Goal: Task Accomplishment & Management: Use online tool/utility

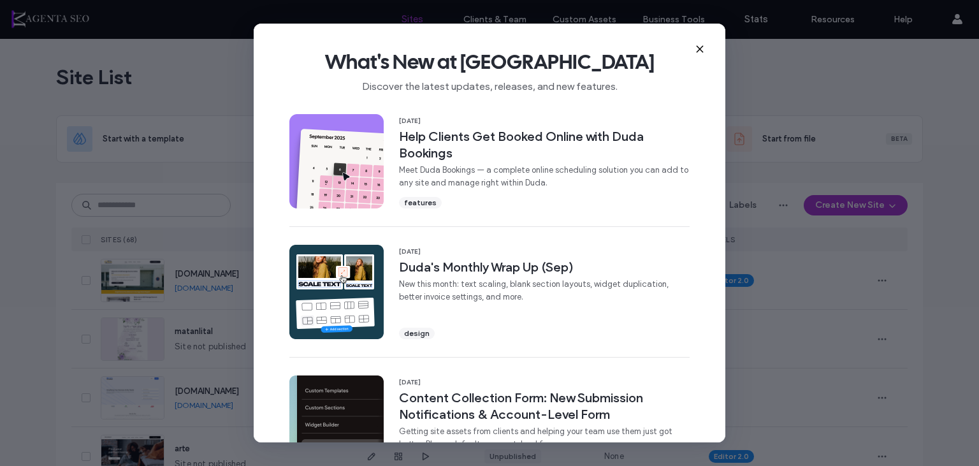
click at [697, 47] on icon at bounding box center [700, 49] width 10 height 10
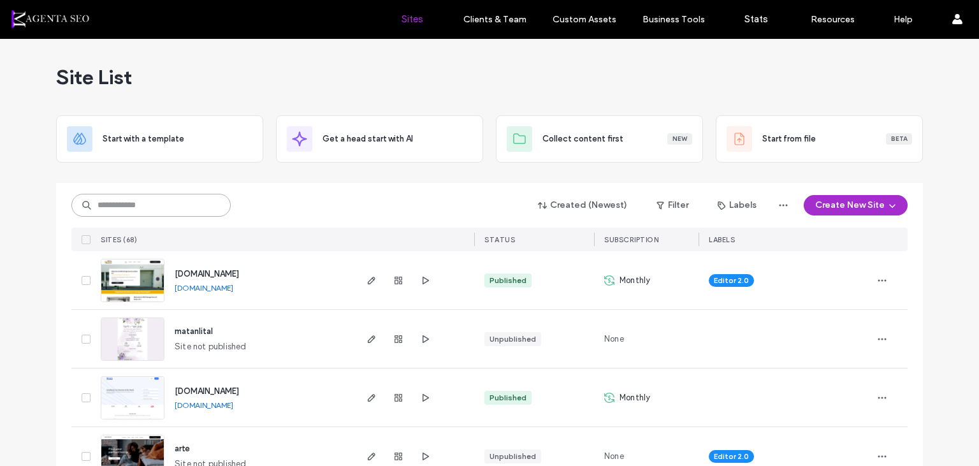
click at [180, 212] on input at bounding box center [150, 205] width 159 height 23
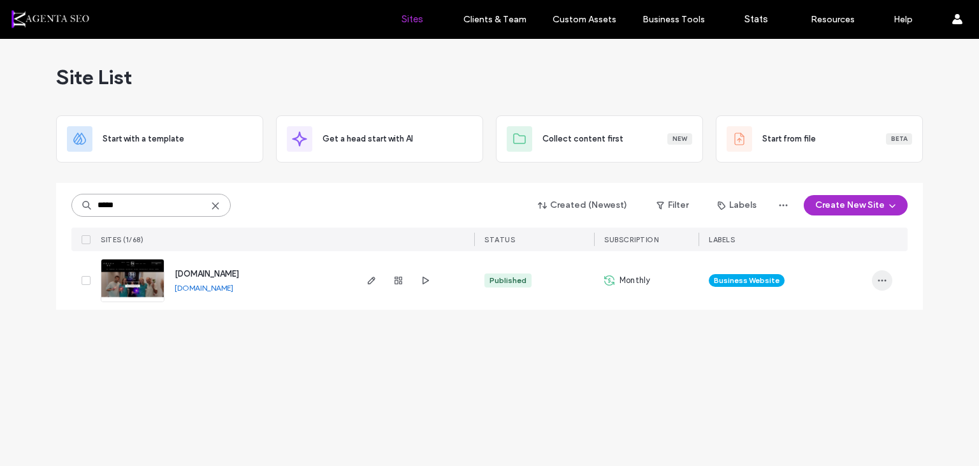
type input "*****"
click at [888, 288] on span "button" at bounding box center [882, 280] width 20 height 20
click at [813, 403] on div "Site Dashboard" at bounding box center [834, 410] width 113 height 24
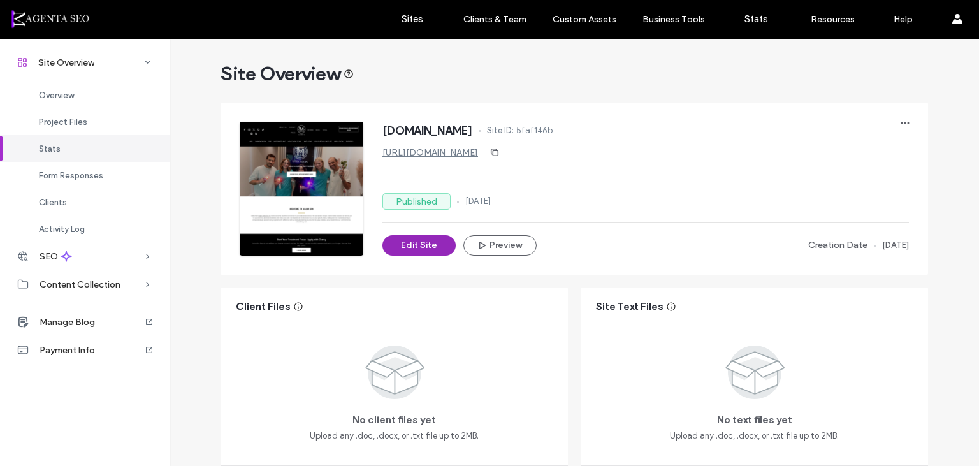
click at [416, 254] on button "Edit Site" at bounding box center [418, 245] width 73 height 20
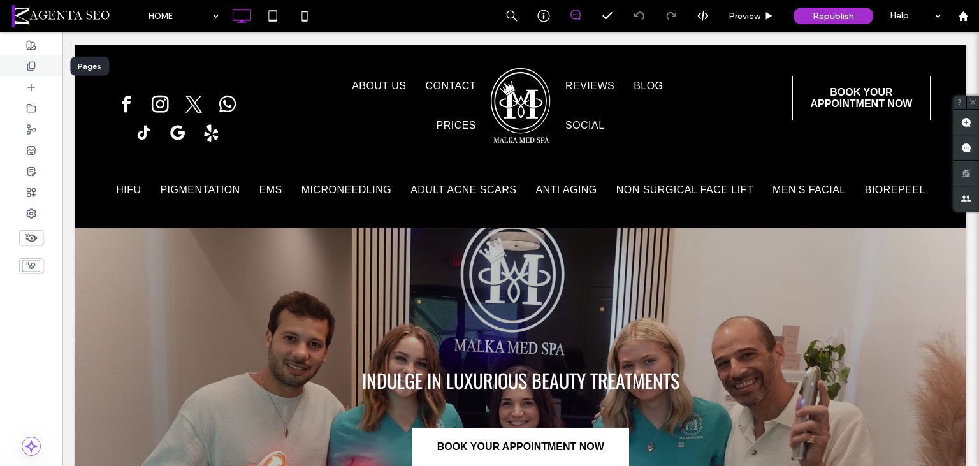
click at [32, 60] on div at bounding box center [31, 65] width 62 height 21
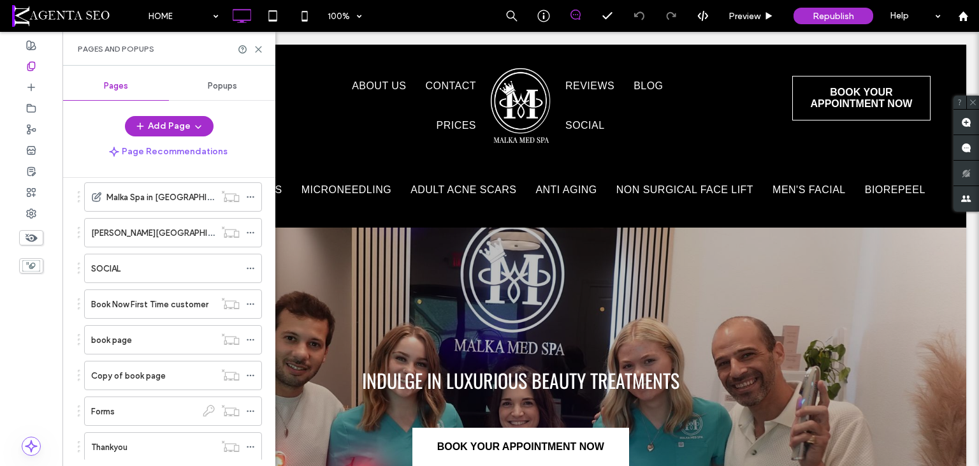
scroll to position [1027, 0]
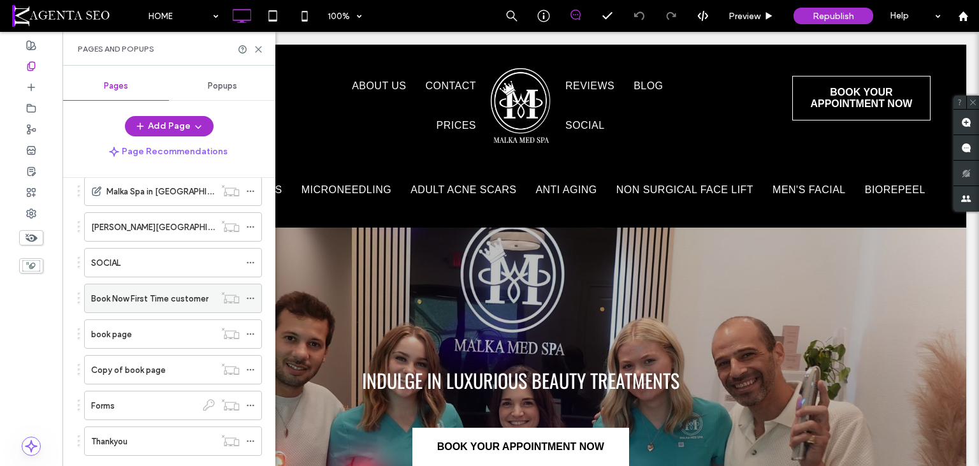
click at [187, 293] on label "Book Now First Time customer" at bounding box center [149, 298] width 117 height 22
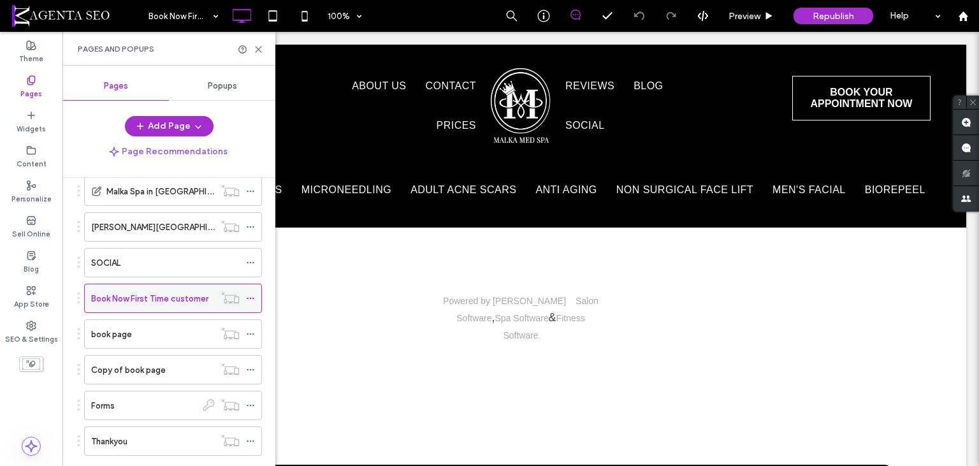
click at [255, 294] on icon at bounding box center [250, 298] width 9 height 9
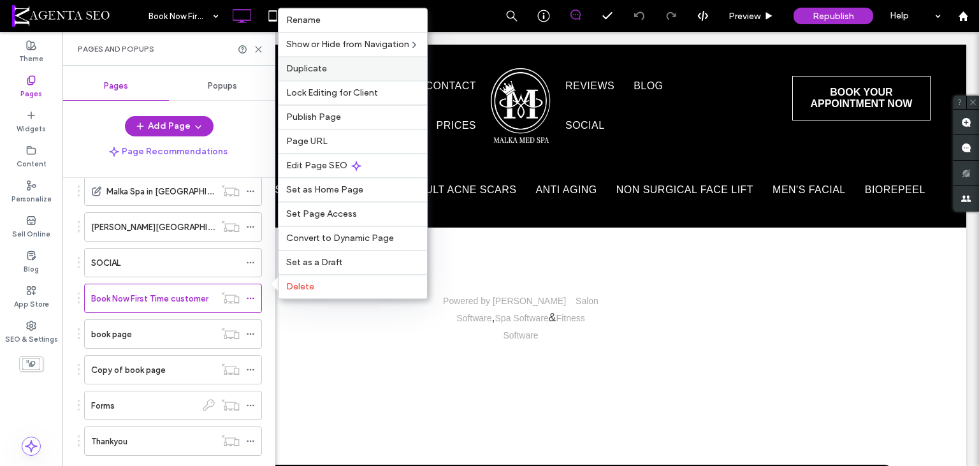
click at [333, 68] on label "Duplicate" at bounding box center [352, 68] width 133 height 11
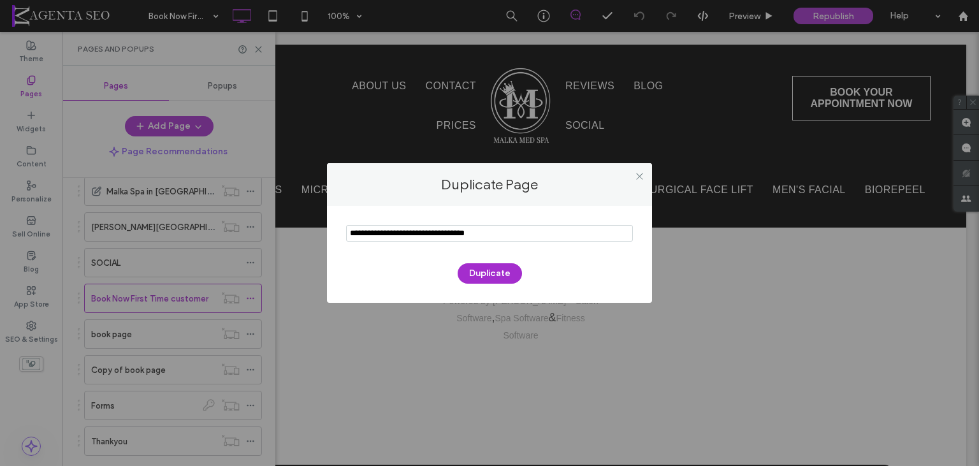
drag, startPoint x: 382, startPoint y: 235, endPoint x: 276, endPoint y: 238, distance: 106.5
click at [346, 236] on input "notEmpty" at bounding box center [489, 233] width 287 height 17
type input "**********"
click at [483, 274] on button "Duplicate" at bounding box center [490, 273] width 64 height 20
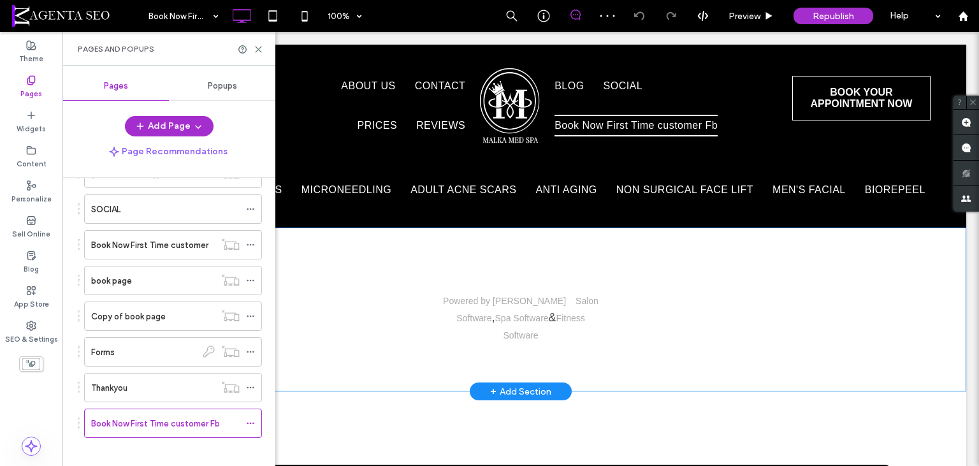
scroll to position [67, 0]
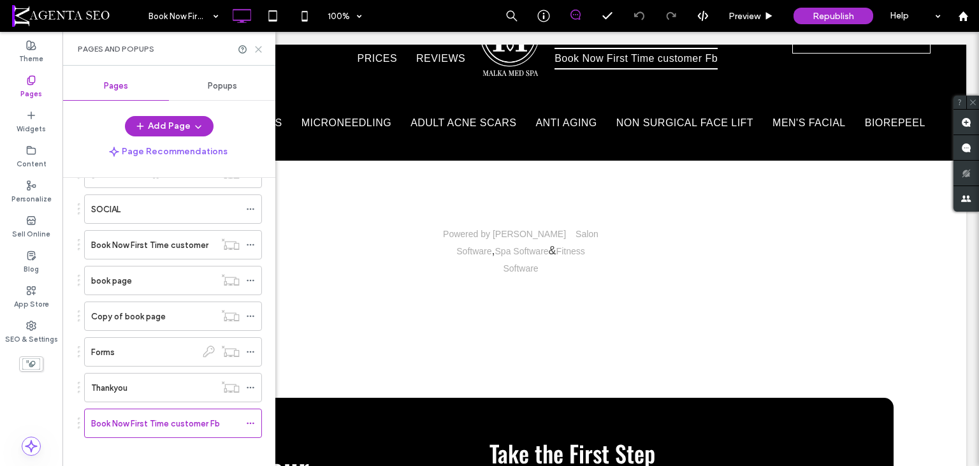
click at [259, 46] on icon at bounding box center [259, 50] width 10 height 10
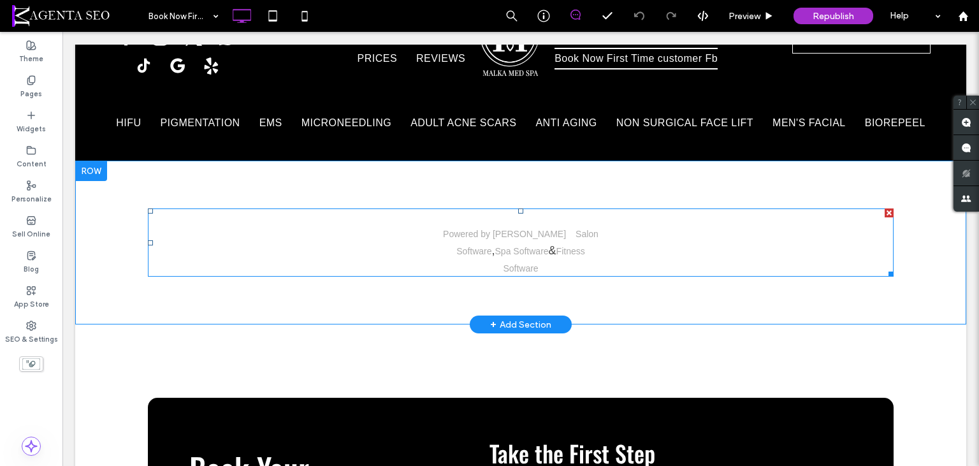
click at [414, 233] on span at bounding box center [521, 242] width 746 height 68
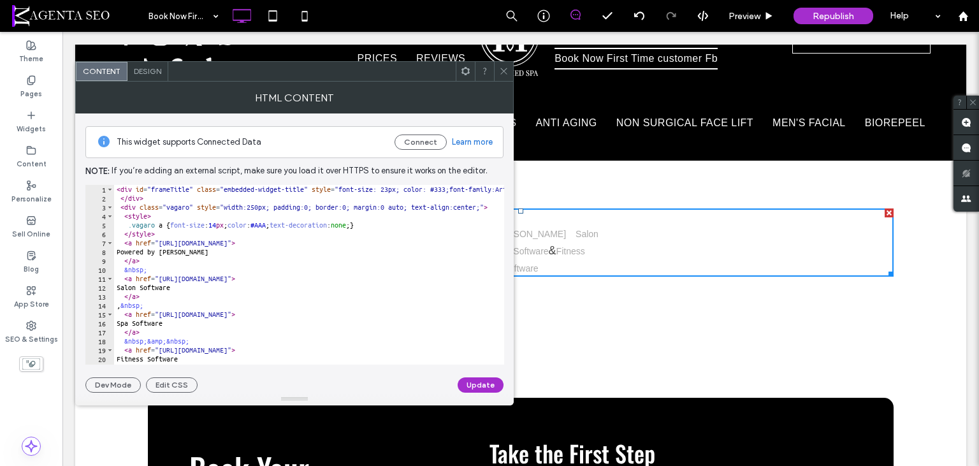
scroll to position [33, 0]
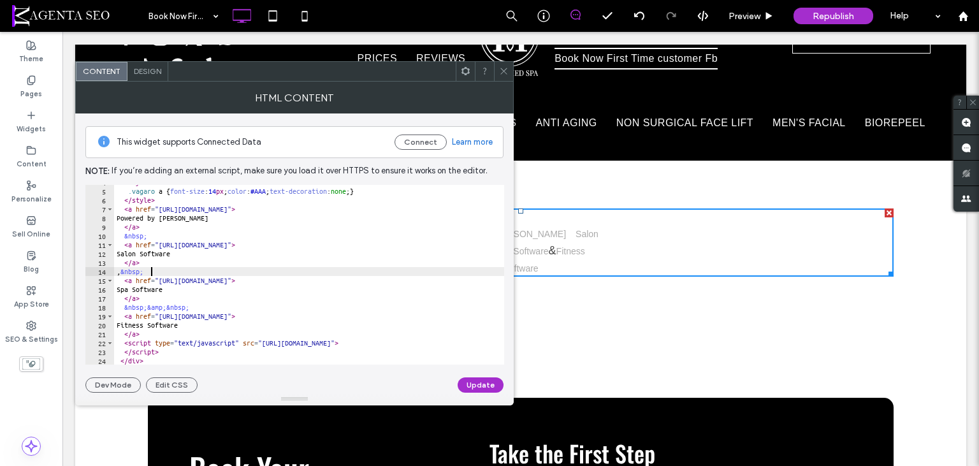
click at [240, 275] on div "< style > .vagaro a { font-size : 14 px ; color : #AAA ; text-decoration : none…" at bounding box center [646, 277] width 1064 height 198
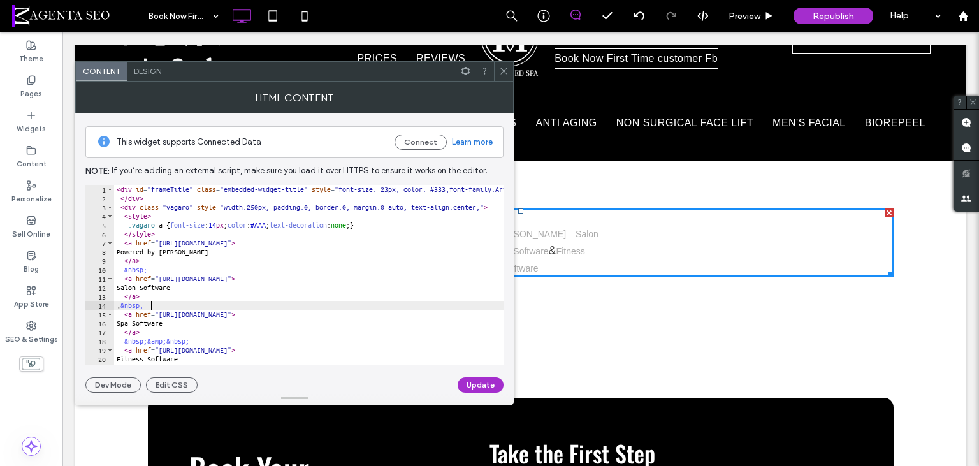
type textarea "********* *******"
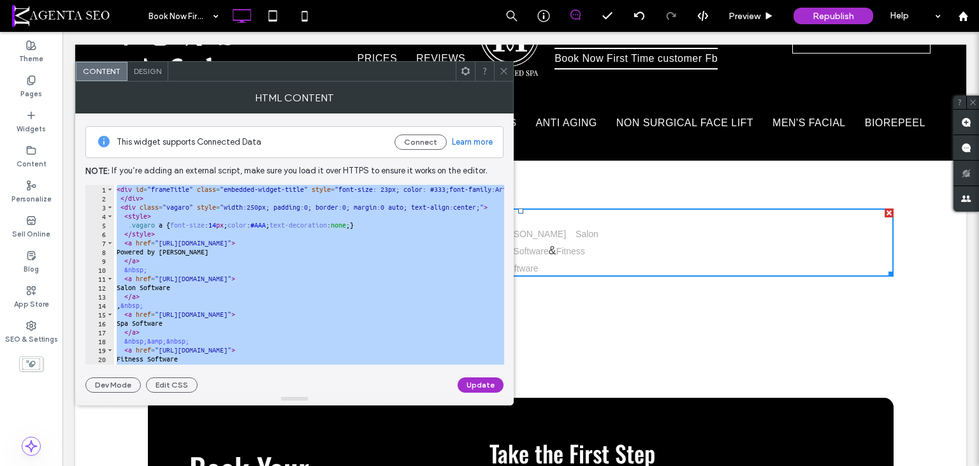
paste textarea "Cursor at row 24"
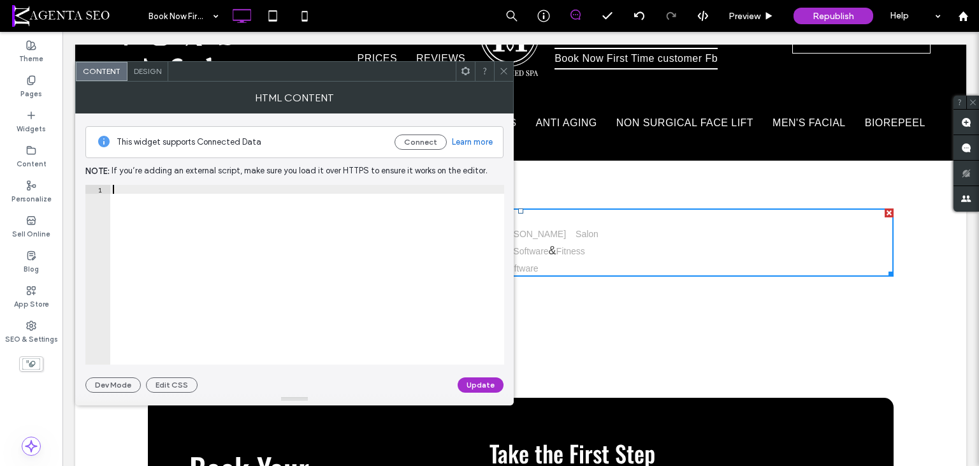
scroll to position [0, 1660]
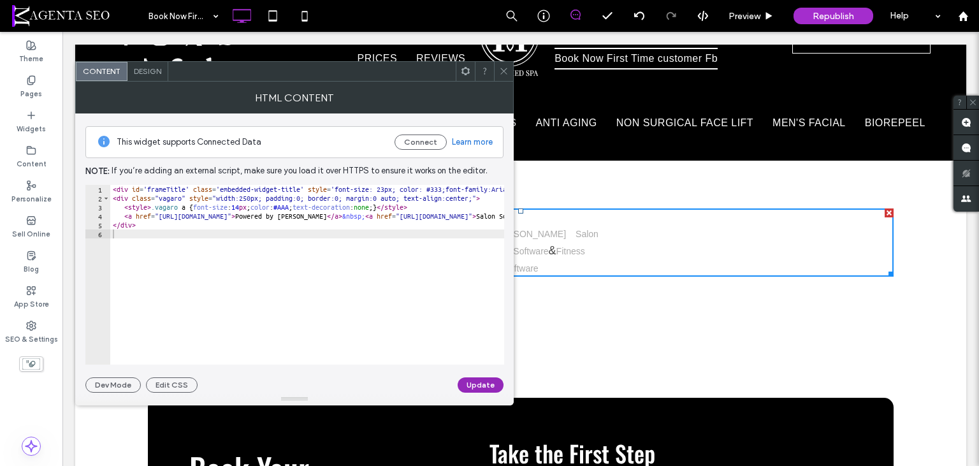
click at [465, 379] on button "Update" at bounding box center [481, 384] width 46 height 15
click at [499, 67] on icon at bounding box center [504, 71] width 10 height 10
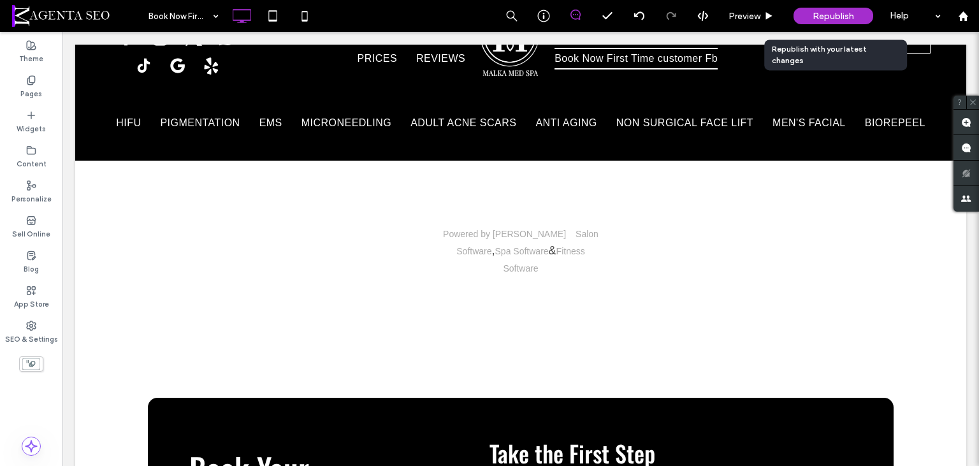
click at [822, 17] on span "Republish" at bounding box center [833, 16] width 41 height 11
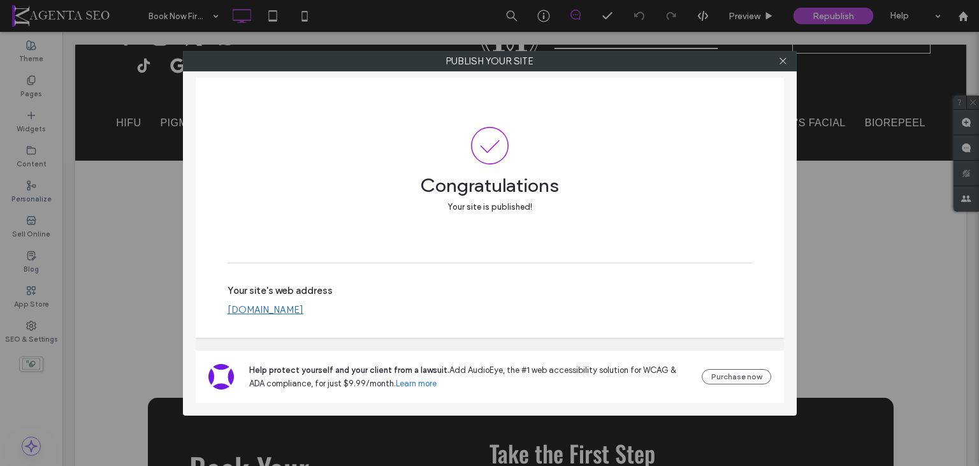
click at [289, 313] on link "[DOMAIN_NAME]" at bounding box center [266, 309] width 76 height 11
